Goal: Task Accomplishment & Management: Use online tool/utility

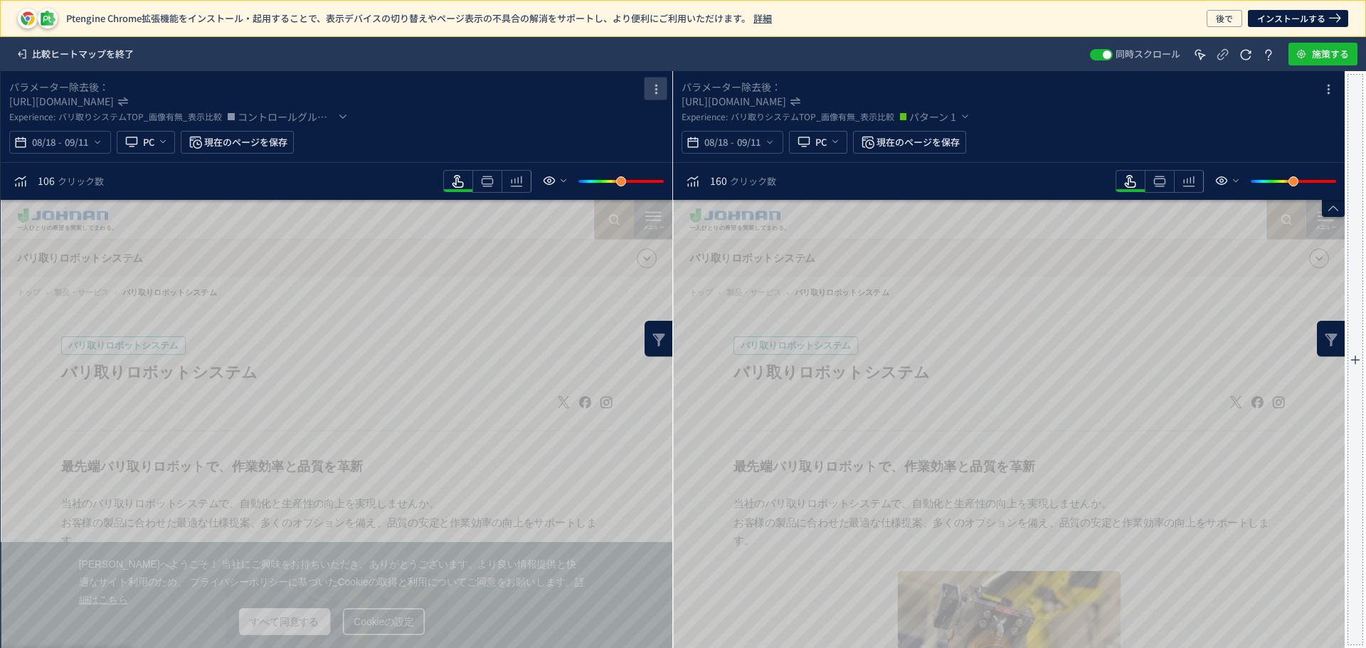
click at [658, 89] on icon "heatmap-box" at bounding box center [655, 89] width 17 height 17
click at [625, 155] on p "削除" at bounding box center [625, 151] width 20 height 26
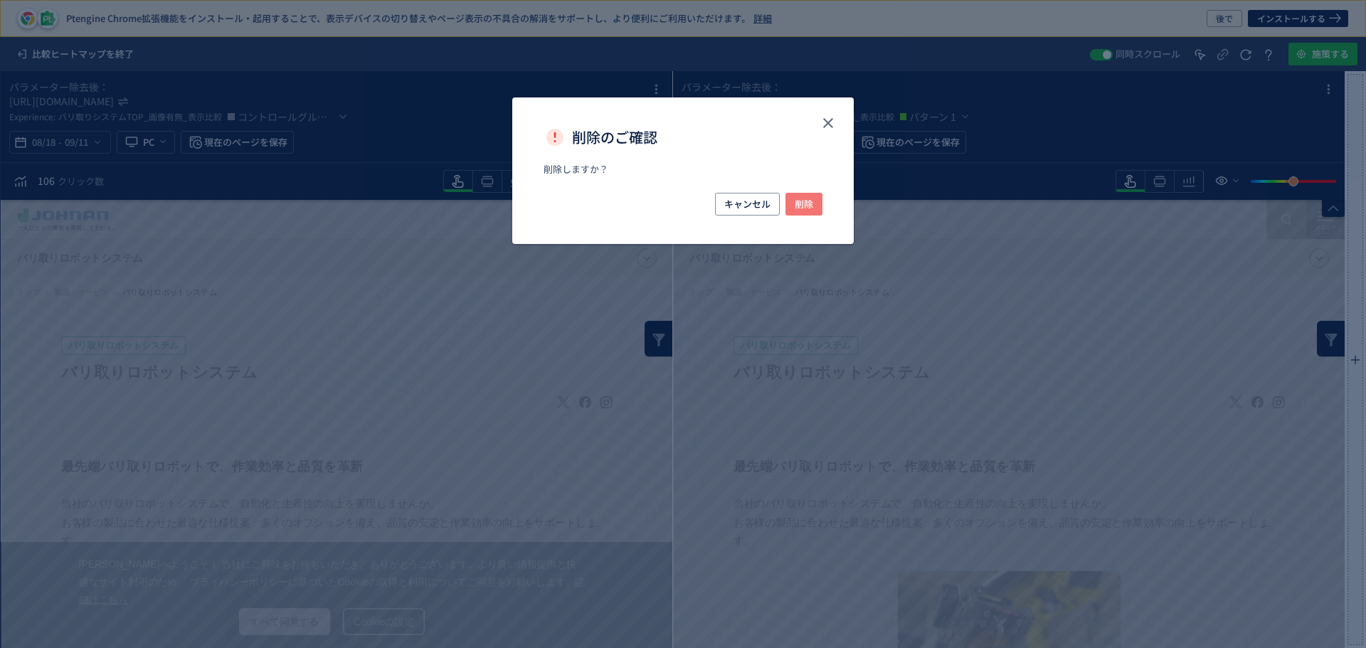
click at [811, 196] on span "削除" at bounding box center [804, 204] width 18 height 23
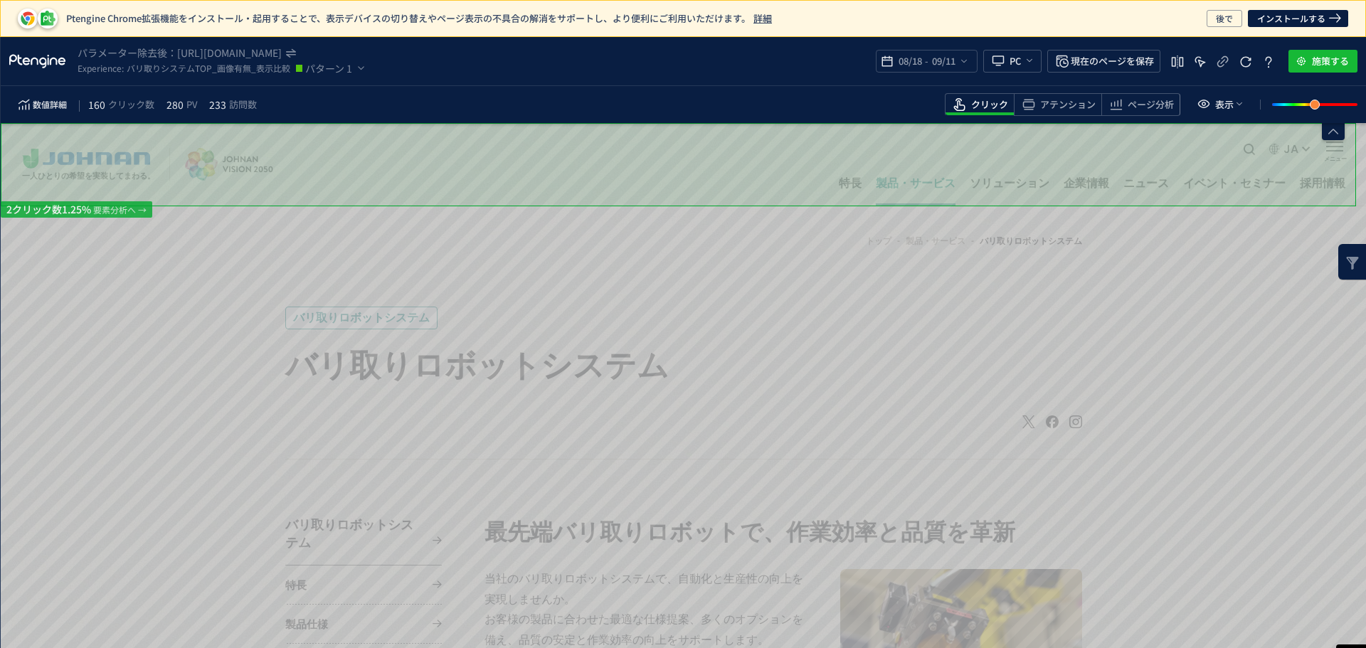
drag, startPoint x: 1360, startPoint y: 181, endPoint x: 1363, endPoint y: 201, distance: 20.2
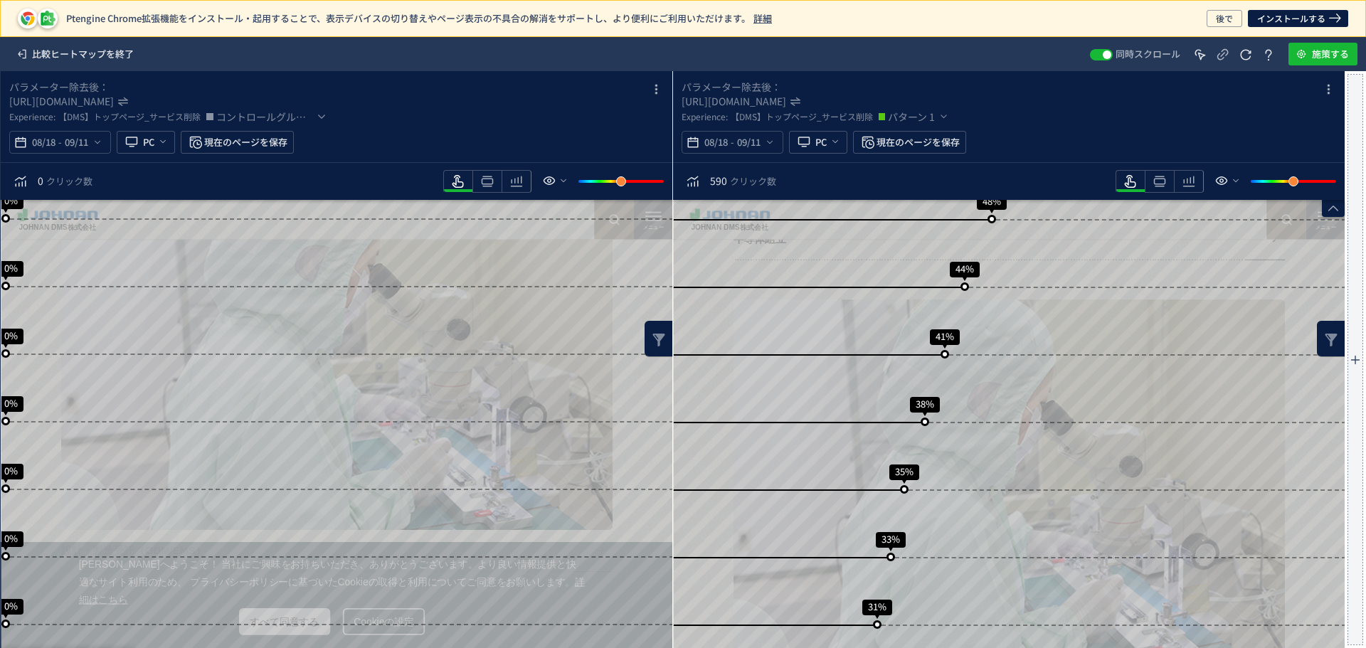
scroll to position [106, 0]
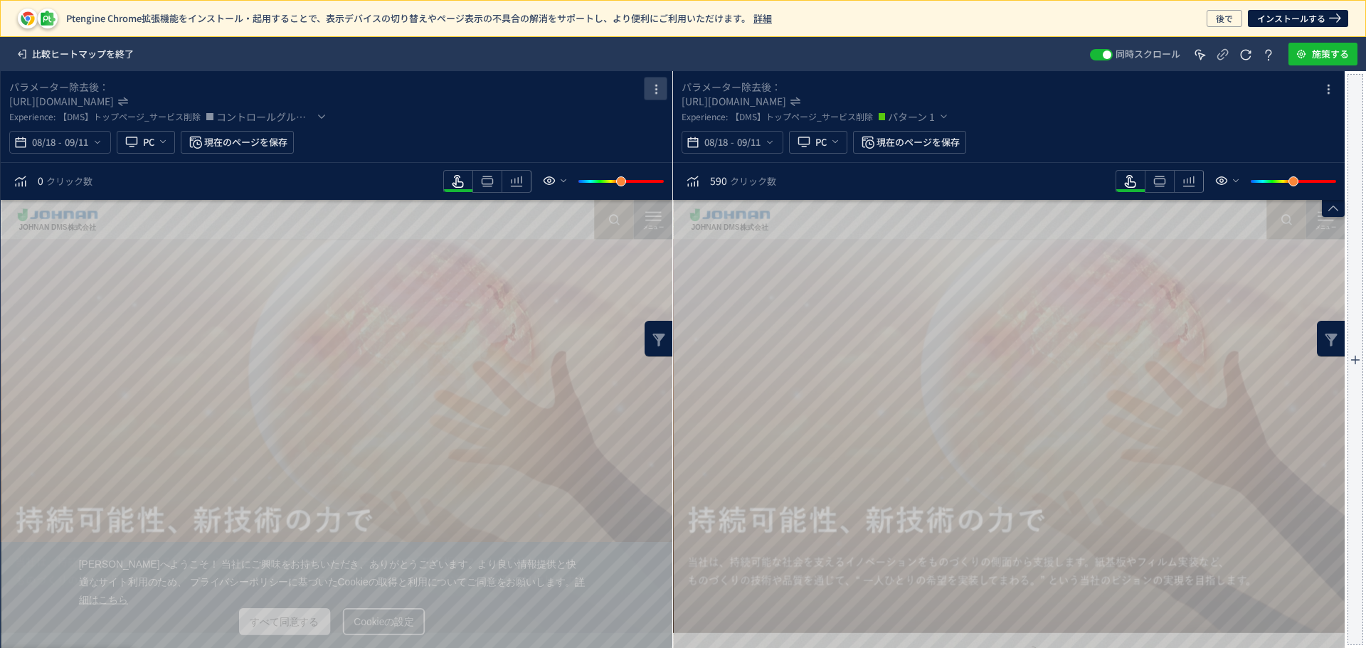
drag, startPoint x: 652, startPoint y: 85, endPoint x: 657, endPoint y: 94, distance: 9.9
click at [652, 88] on icon "heatmap-box" at bounding box center [655, 89] width 17 height 17
click at [623, 160] on p "削除" at bounding box center [625, 151] width 20 height 26
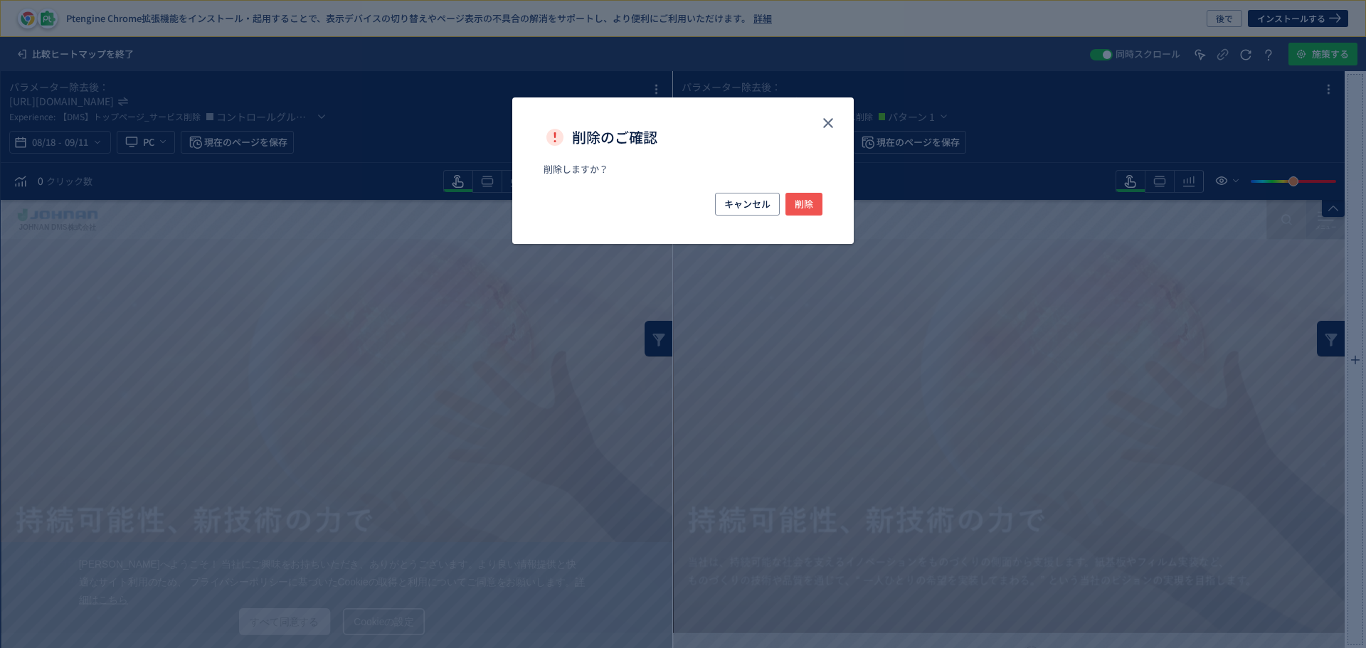
click at [794, 216] on div "キャンセル 削除" at bounding box center [683, 204] width 279 height 23
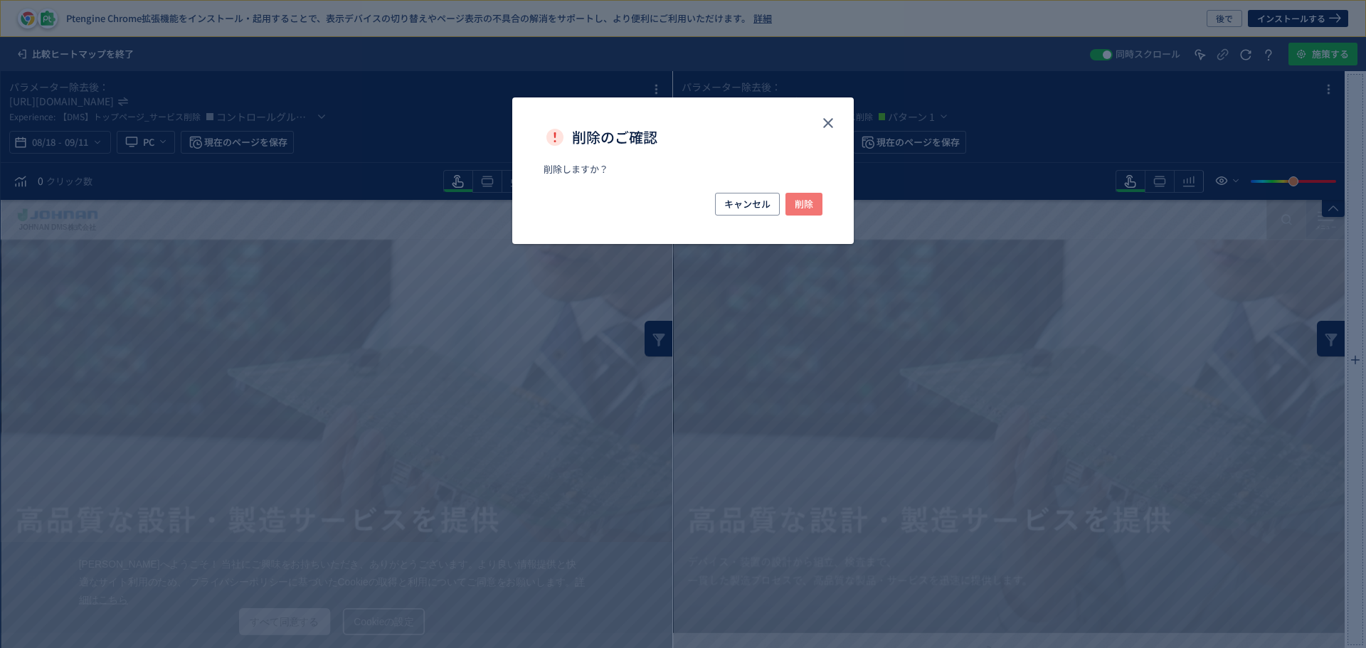
click at [793, 201] on button "削除" at bounding box center [803, 204] width 37 height 23
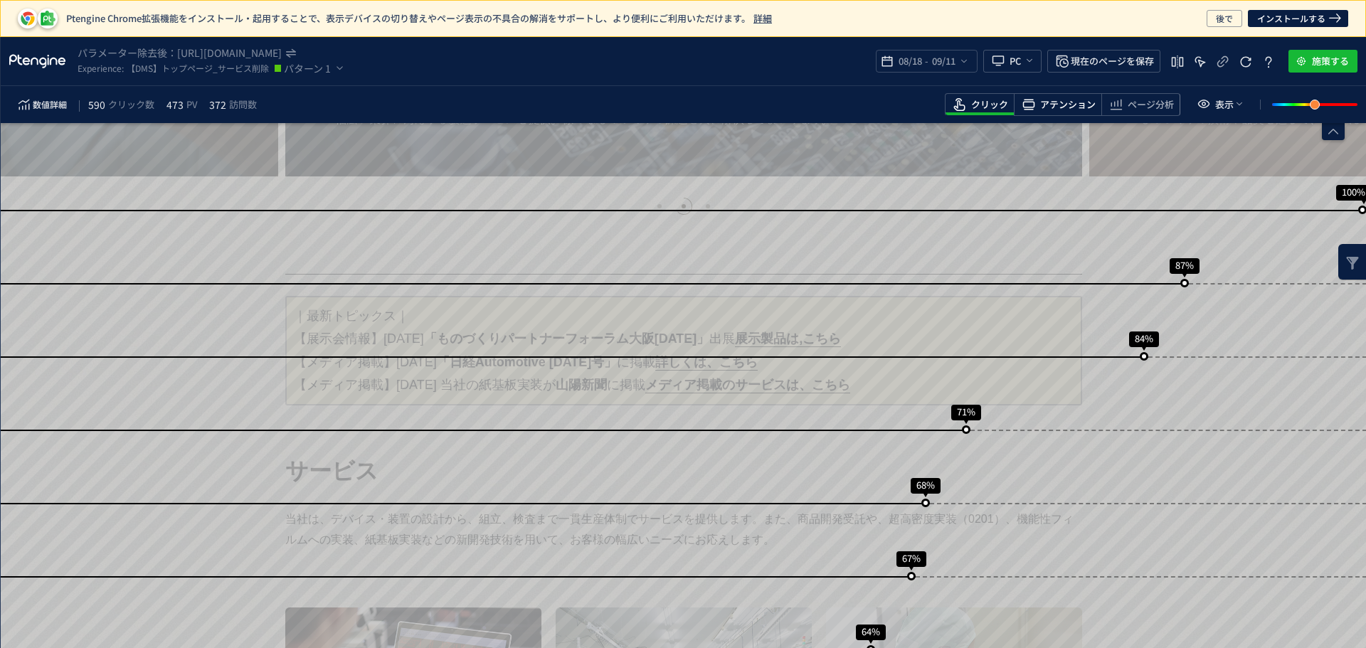
drag, startPoint x: 1055, startPoint y: 104, endPoint x: 1064, endPoint y: 114, distance: 13.1
click at [1056, 104] on span "アテンション" at bounding box center [1067, 105] width 55 height 14
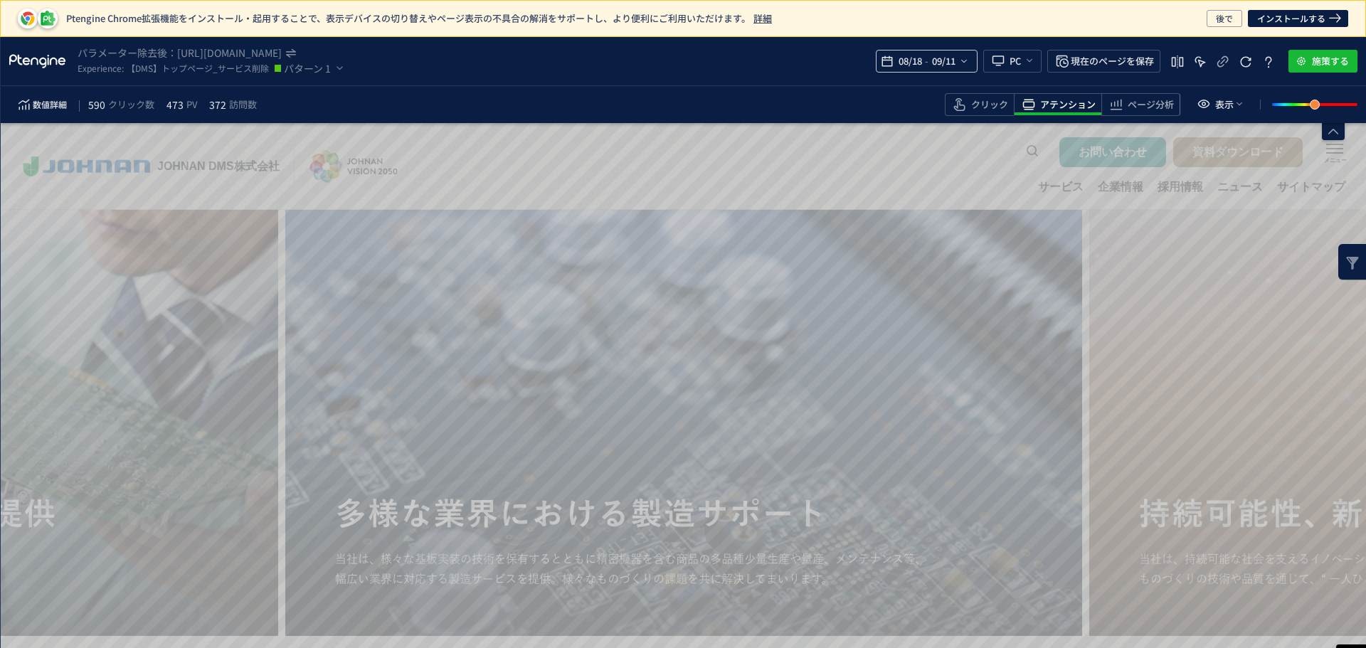
click at [966, 63] on icon "heatmap-top-bar" at bounding box center [963, 60] width 11 height 11
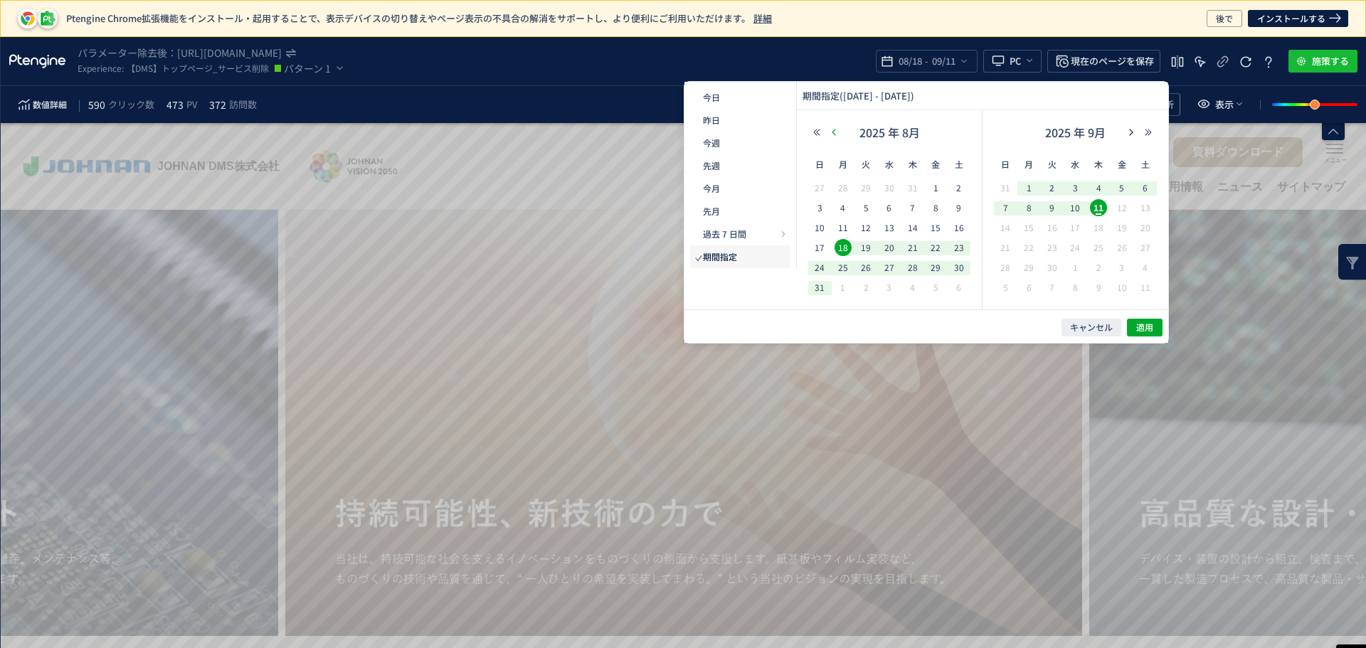
click at [837, 132] on icon "button" at bounding box center [834, 132] width 9 height 9
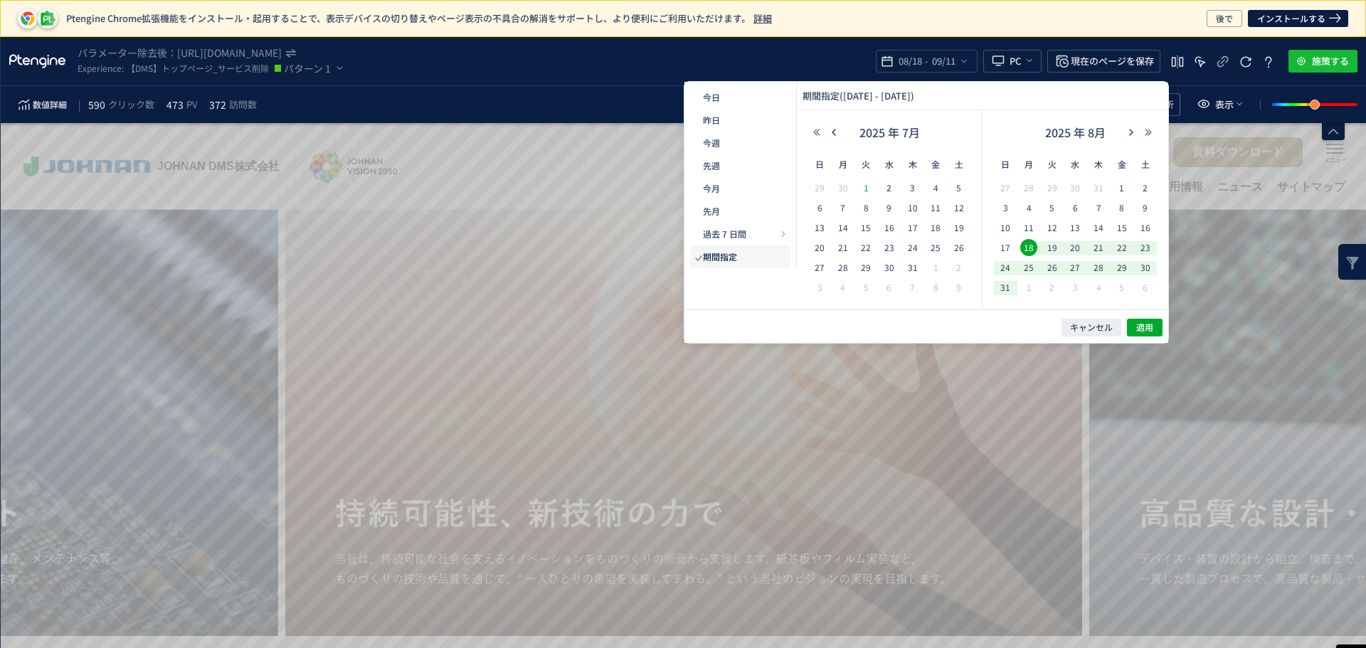
click at [865, 185] on span "1" at bounding box center [865, 187] width 17 height 17
click at [901, 262] on div "31" at bounding box center [912, 268] width 23 height 14
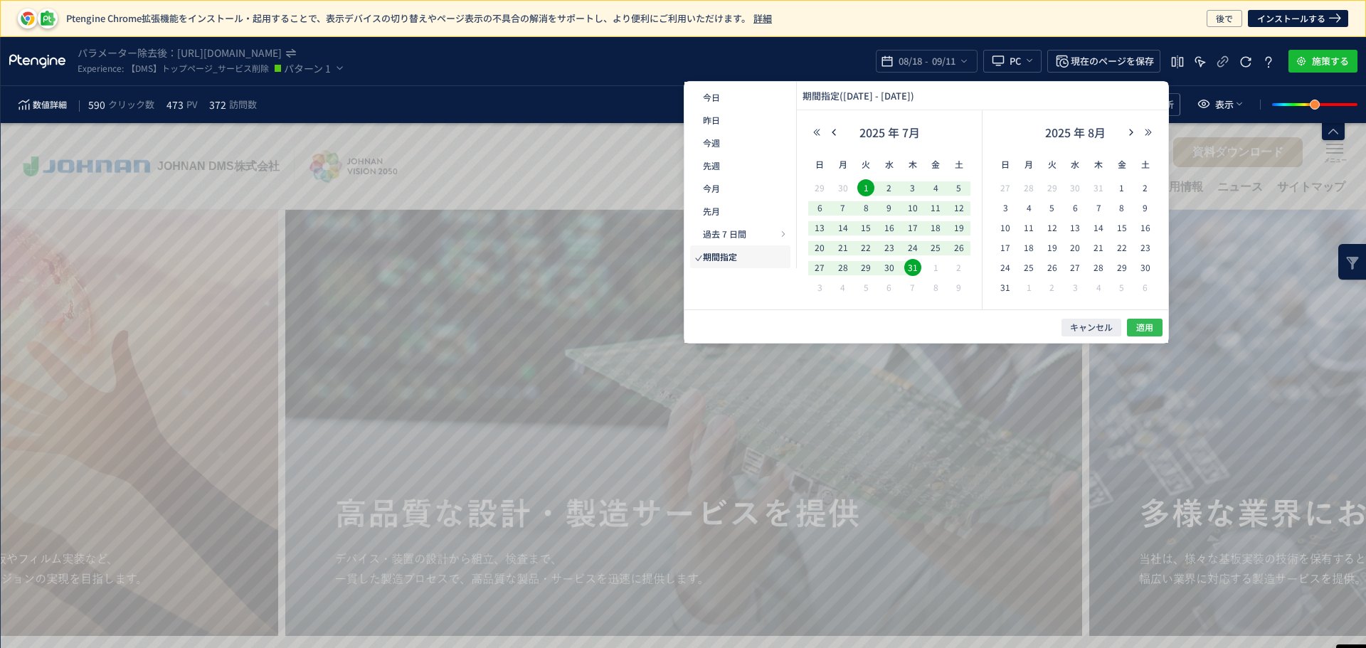
click at [1143, 330] on span "適用" at bounding box center [1144, 328] width 17 height 12
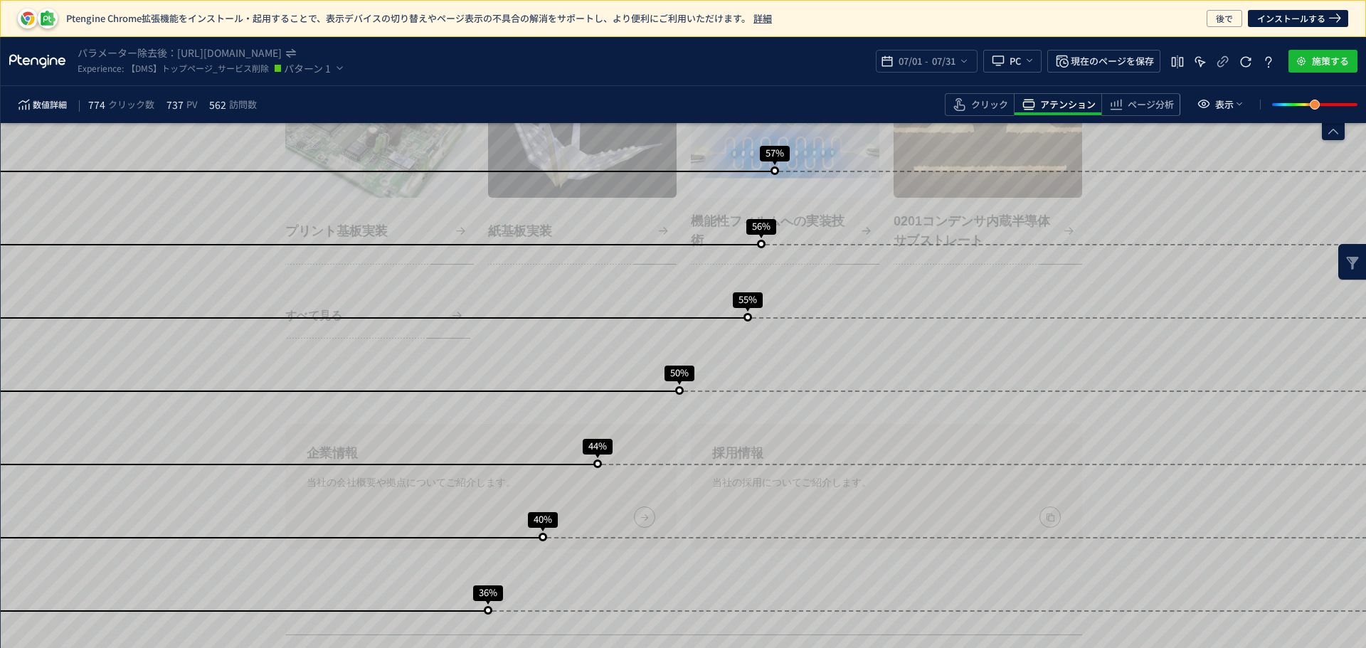
scroll to position [1838, 0]
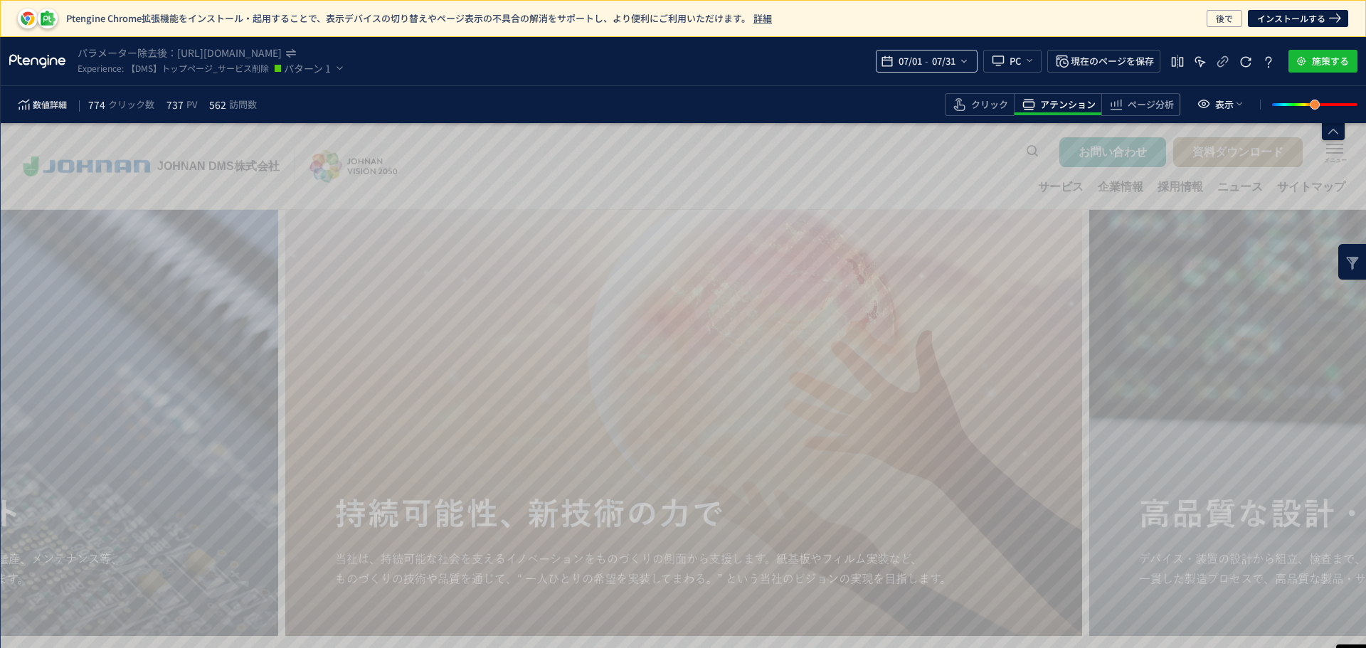
click at [970, 58] on div "07/01 - 07/31" at bounding box center [927, 61] width 102 height 23
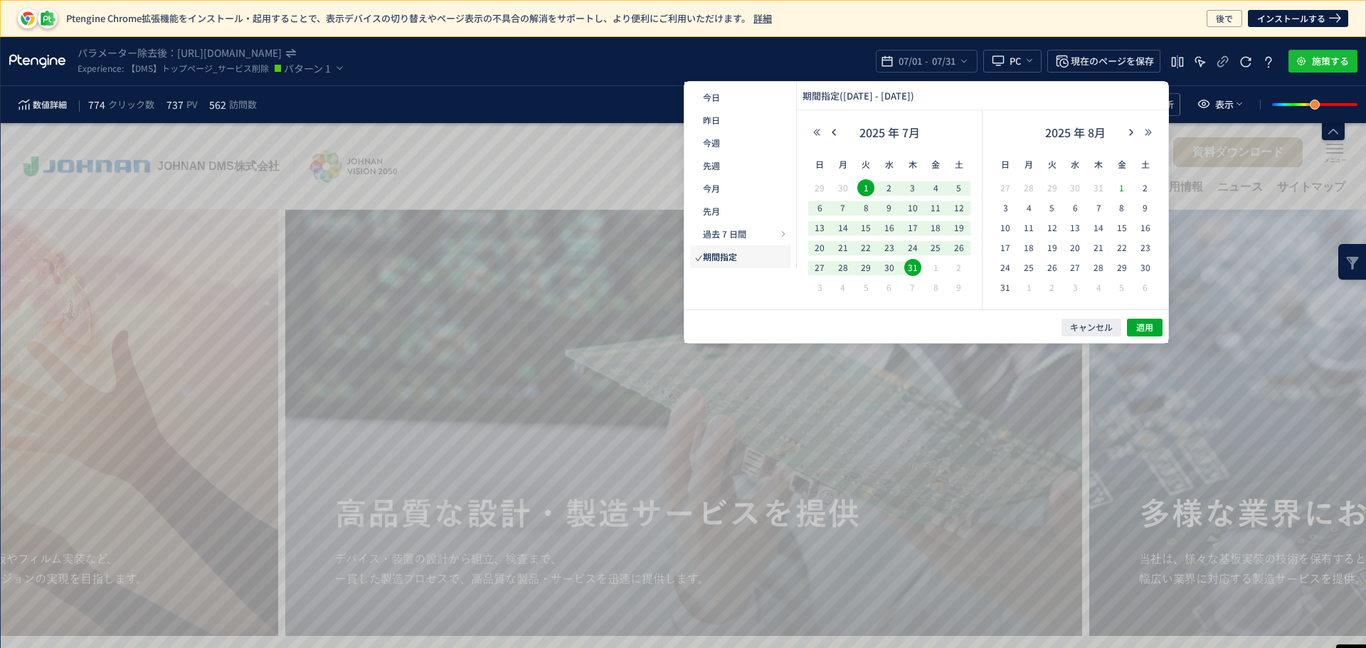
click at [1126, 186] on span "1" at bounding box center [1121, 187] width 17 height 17
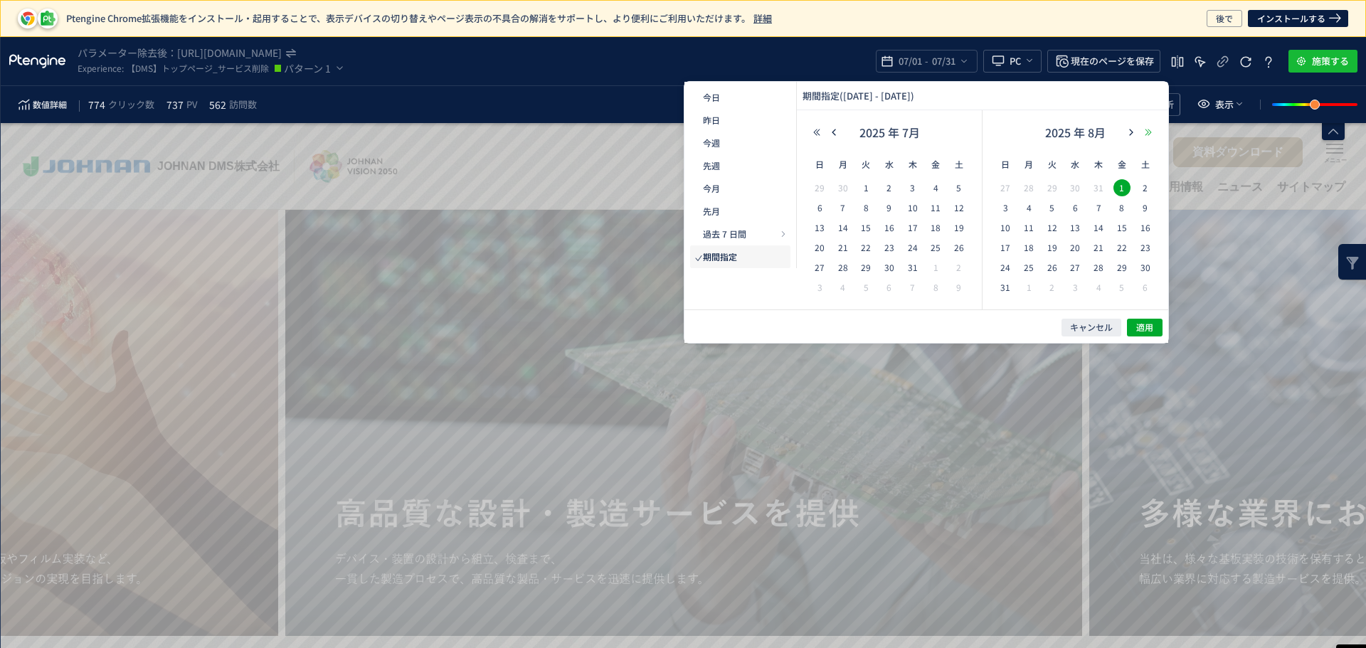
click at [1151, 133] on icon "button" at bounding box center [1148, 132] width 9 height 9
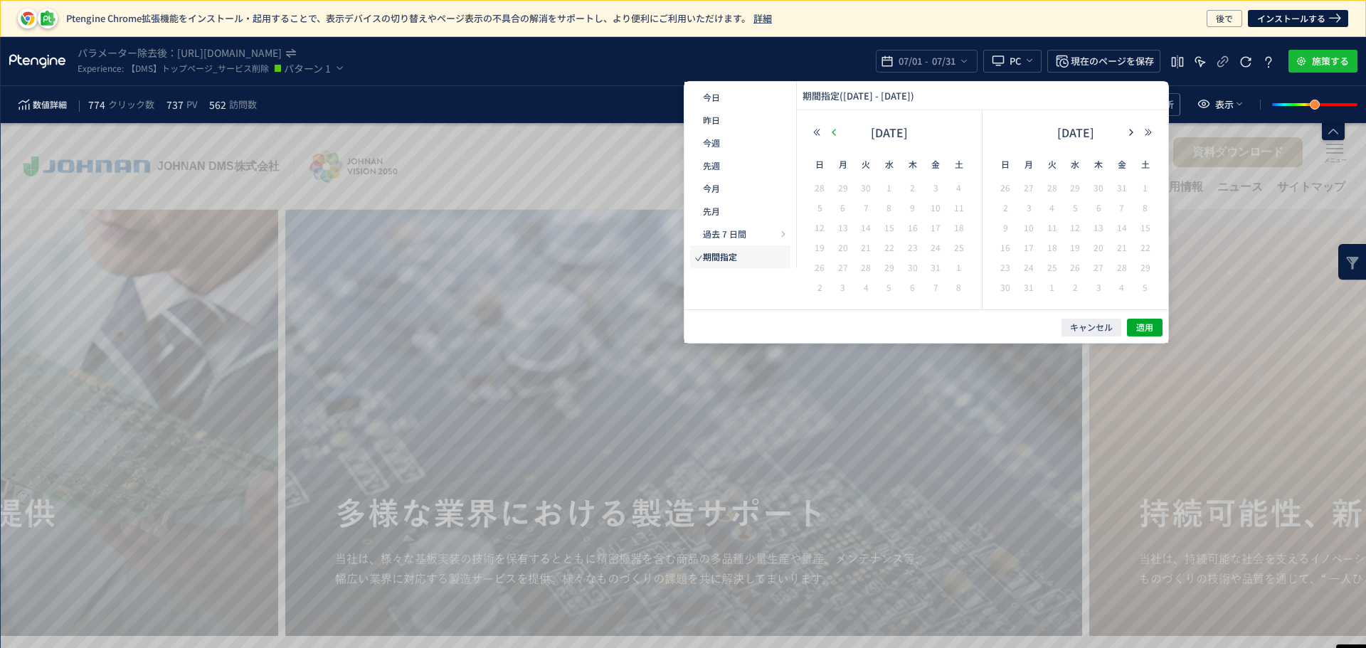
click at [833, 134] on icon "button" at bounding box center [834, 132] width 9 height 9
click at [1079, 334] on button "キャンセル" at bounding box center [1091, 328] width 60 height 18
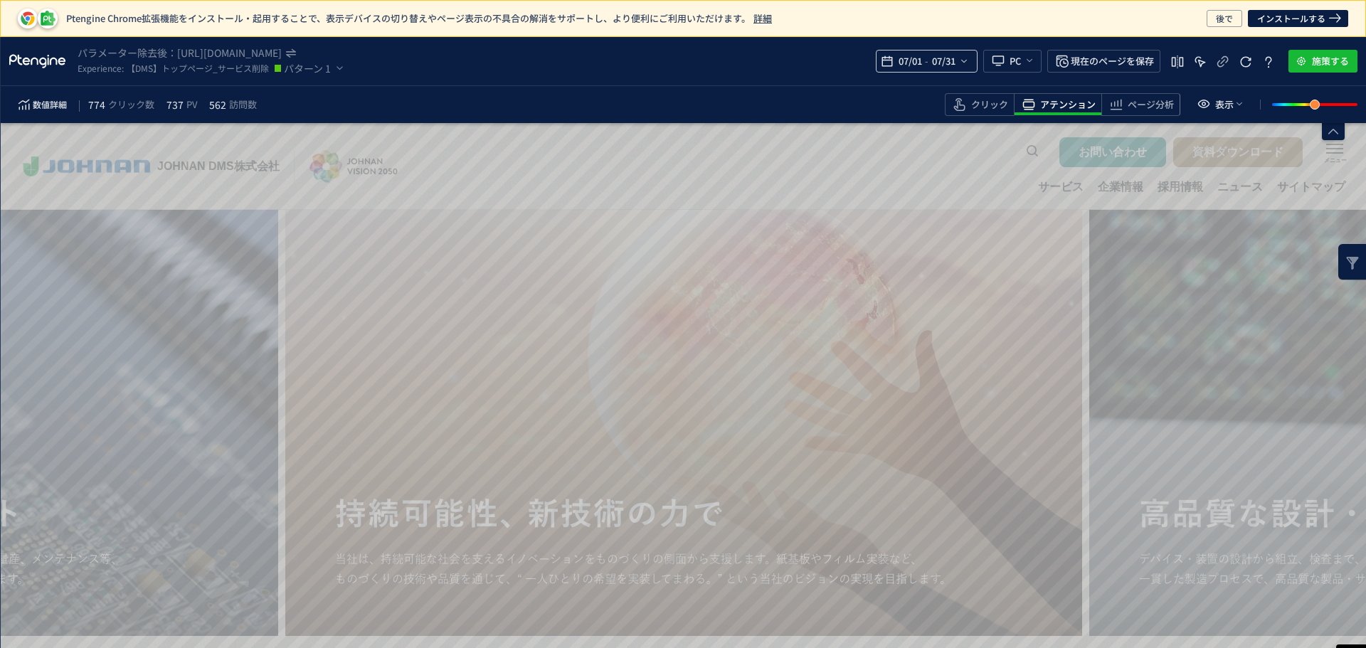
click at [968, 63] on icon "heatmap-top-bar" at bounding box center [963, 60] width 11 height 11
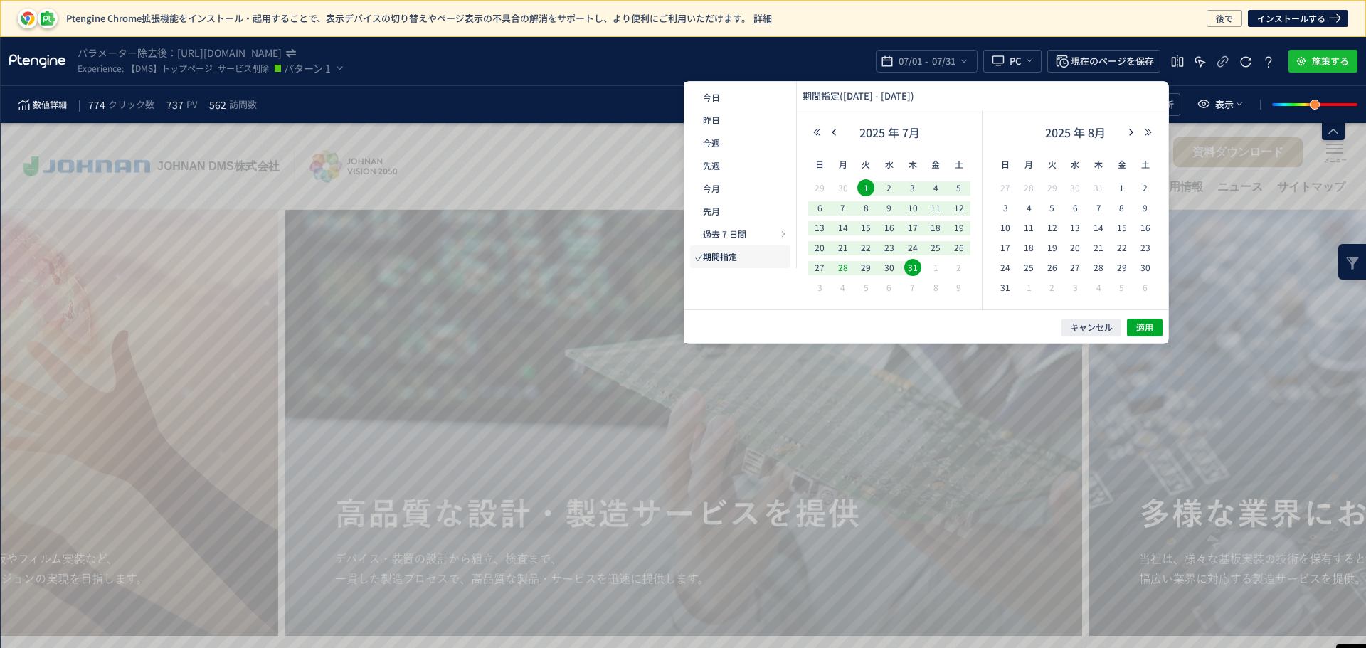
click at [842, 270] on span "28" at bounding box center [843, 267] width 17 height 17
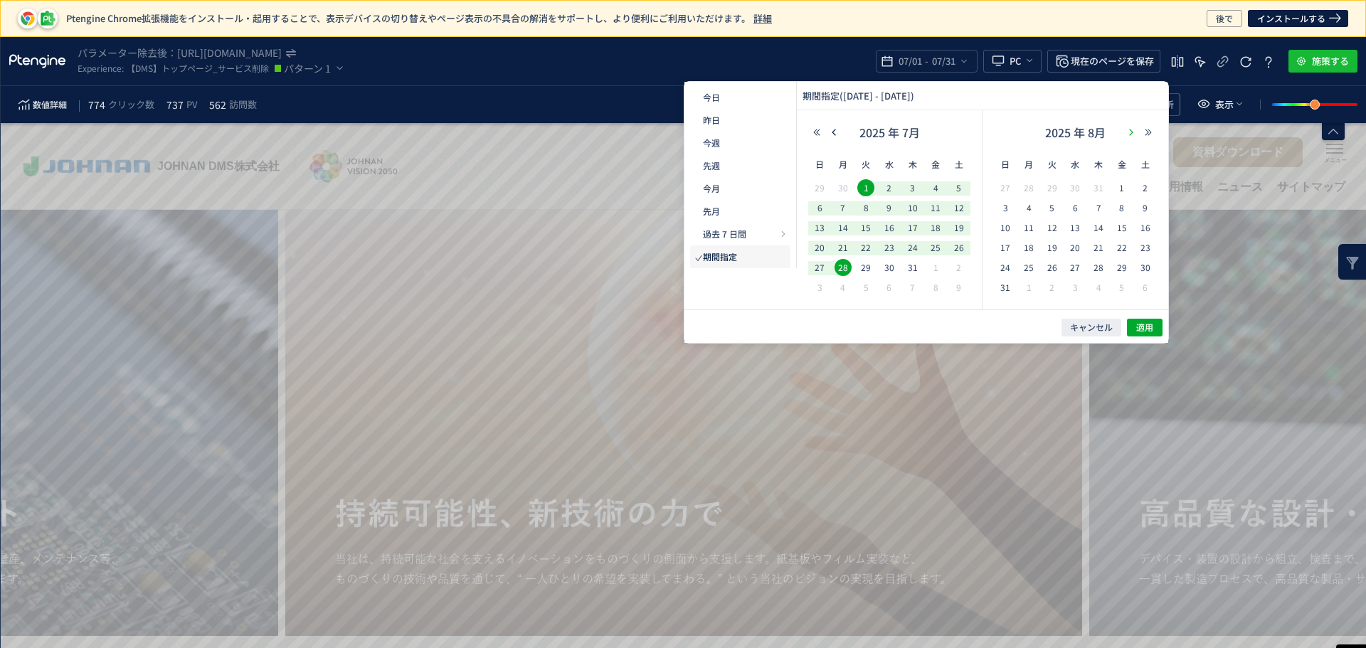
click at [1133, 132] on icon "button" at bounding box center [1131, 132] width 9 height 9
drag, startPoint x: 918, startPoint y: 267, endPoint x: 936, endPoint y: 275, distance: 18.8
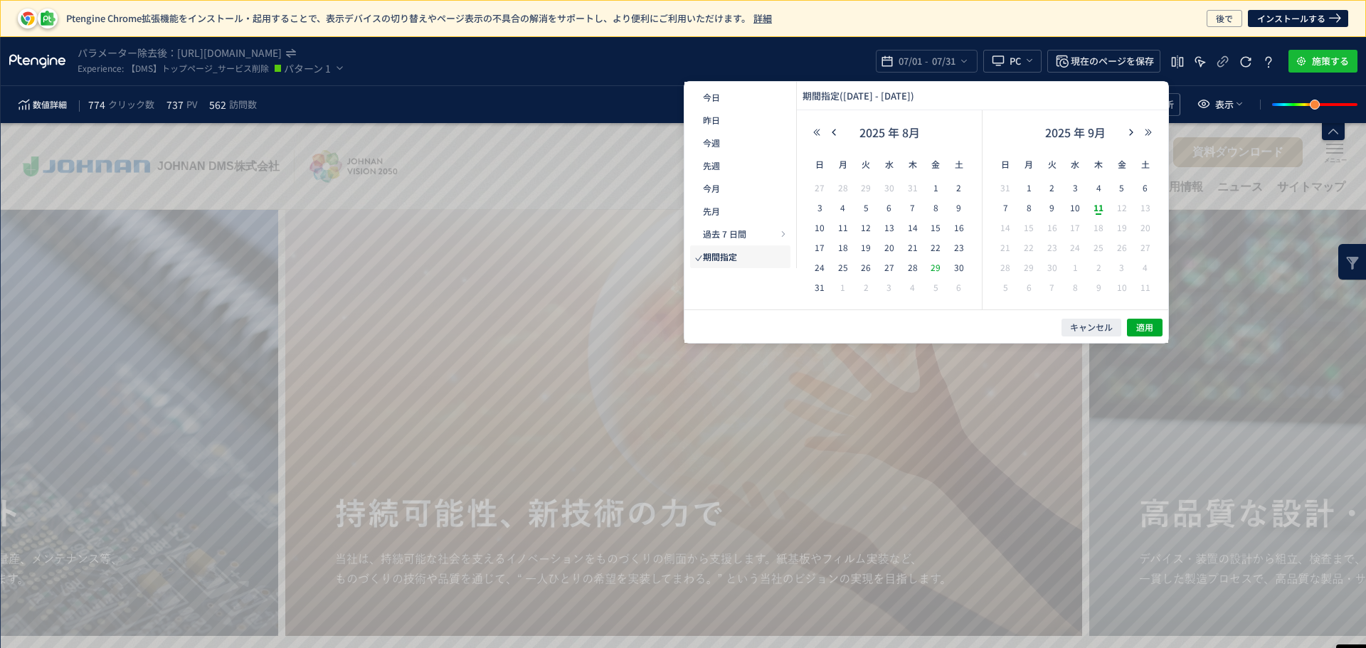
click at [919, 268] on span "28" at bounding box center [912, 267] width 17 height 17
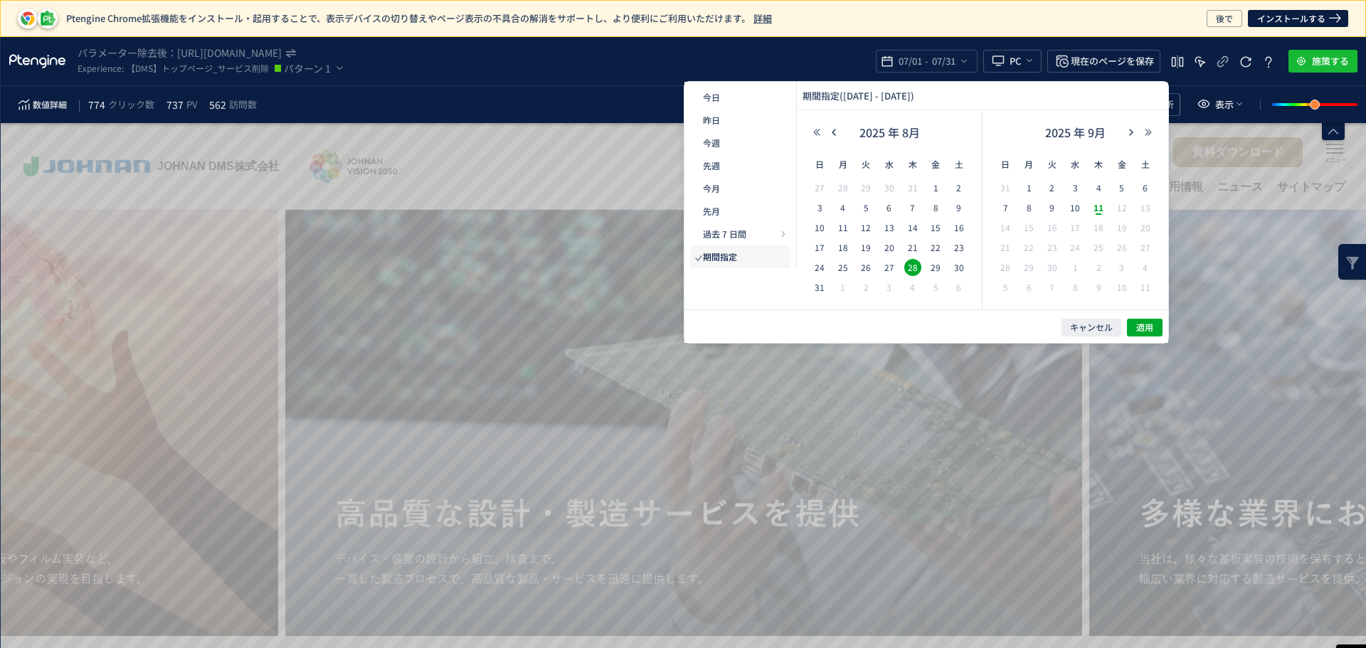
drag, startPoint x: 1096, startPoint y: 210, endPoint x: 1111, endPoint y: 232, distance: 26.6
click at [1096, 211] on span "11" at bounding box center [1098, 207] width 17 height 17
click at [1152, 326] on span "適用" at bounding box center [1144, 328] width 17 height 12
